Goal: Information Seeking & Learning: Compare options

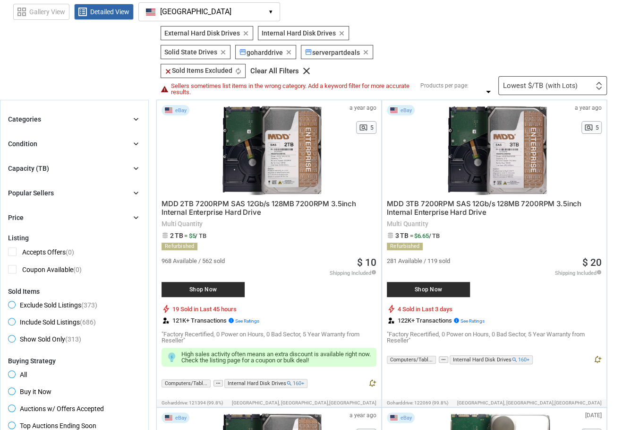
scroll to position [47, 0]
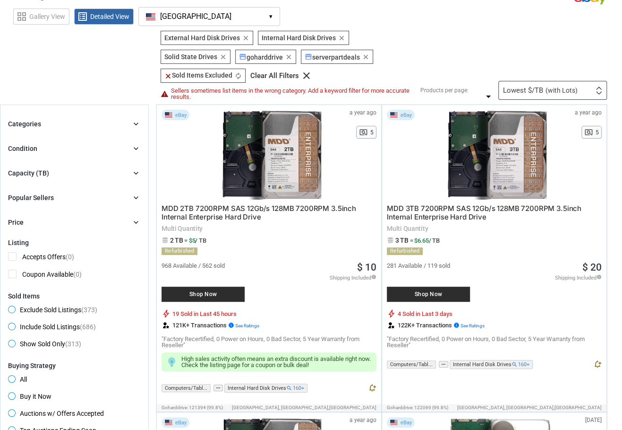
click at [597, 83] on div "Lowest $/TB (with Lots) First or Last Chance to Buy Recently Listed Selling Rap…" at bounding box center [553, 90] width 109 height 19
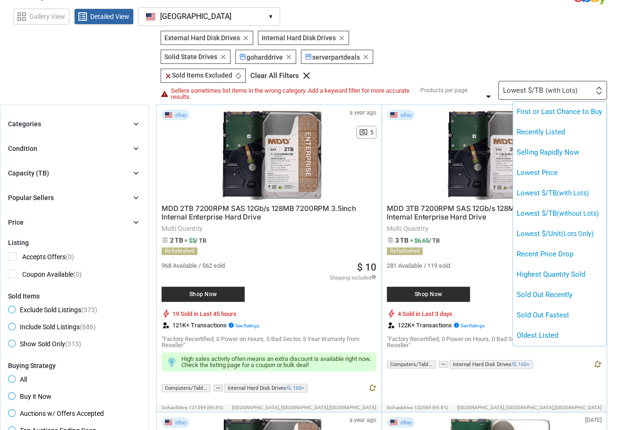
click at [589, 44] on div at bounding box center [311, 215] width 622 height 430
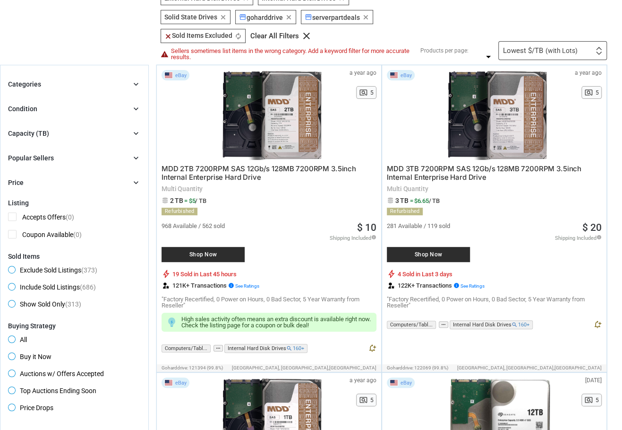
scroll to position [94, 0]
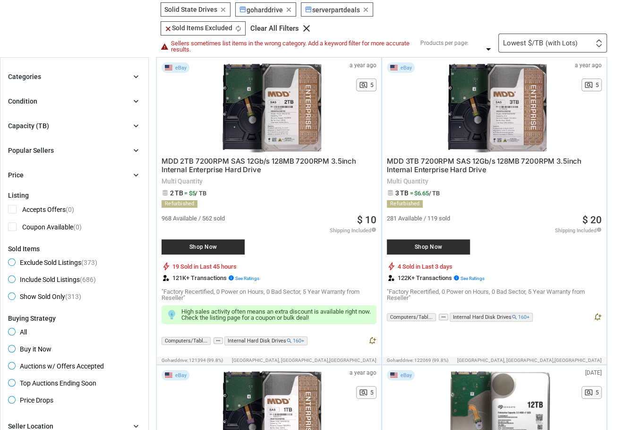
click at [132, 174] on icon "chevron_right" at bounding box center [135, 174] width 9 height 9
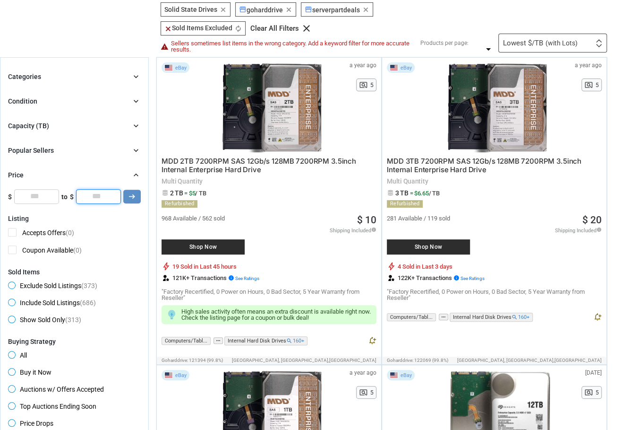
click at [111, 195] on input "*" at bounding box center [98, 196] width 45 height 14
type input "***"
click button "arrow_right_alt" at bounding box center [0, 0] width 0 height 0
